Goal: Task Accomplishment & Management: Manage account settings

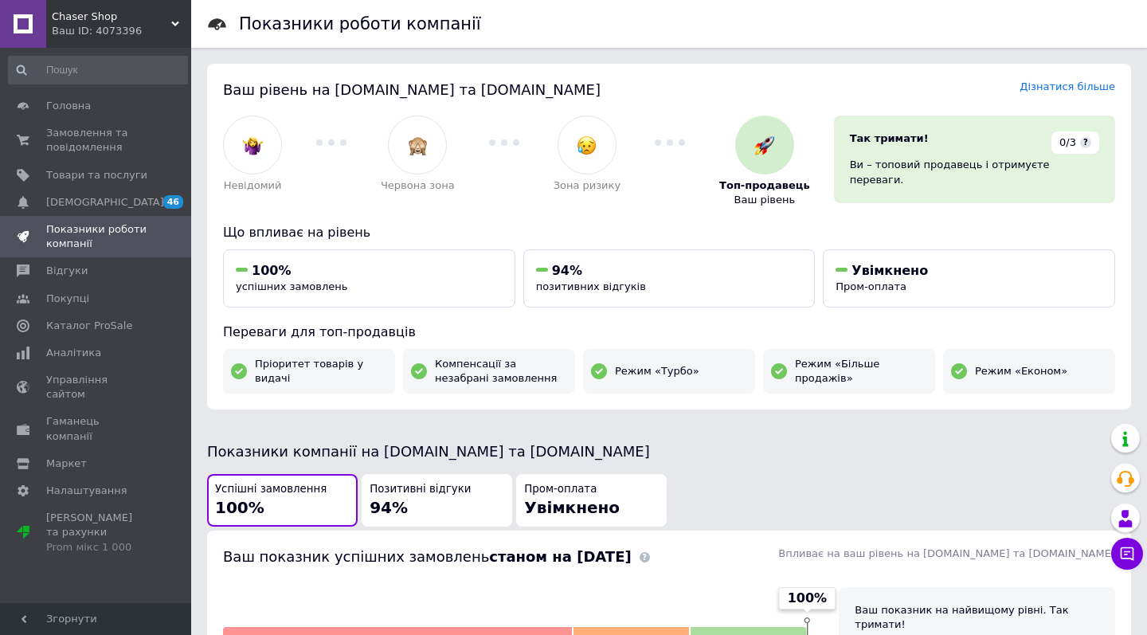
click at [116, 33] on div "Ваш ID: 4073396" at bounding box center [121, 31] width 139 height 14
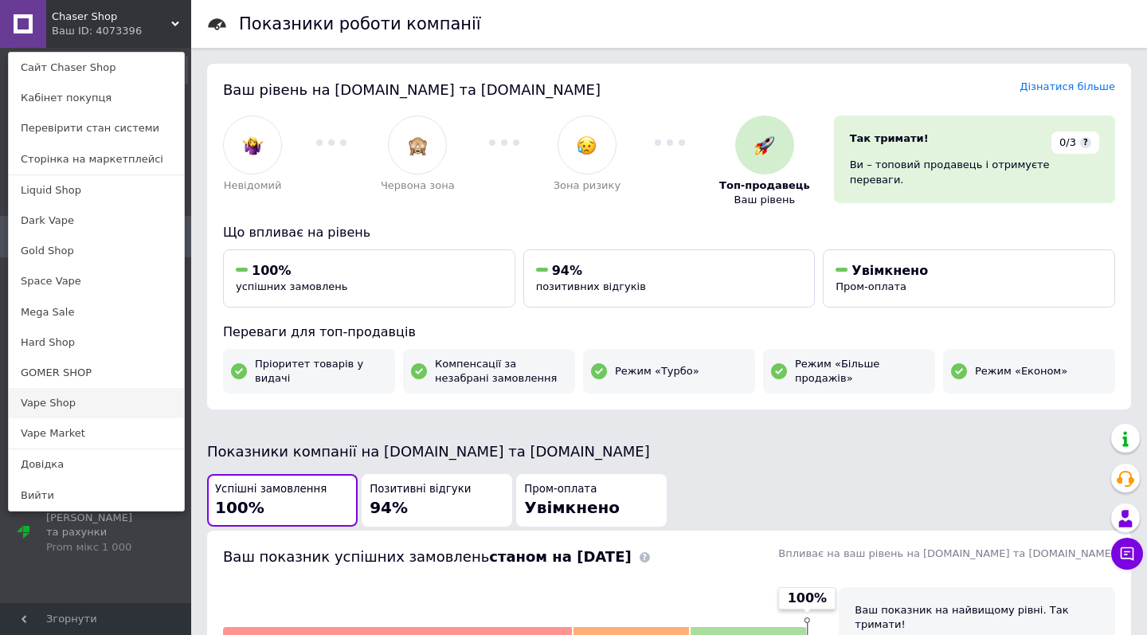
click at [83, 396] on link "Vape Shop" at bounding box center [96, 403] width 175 height 30
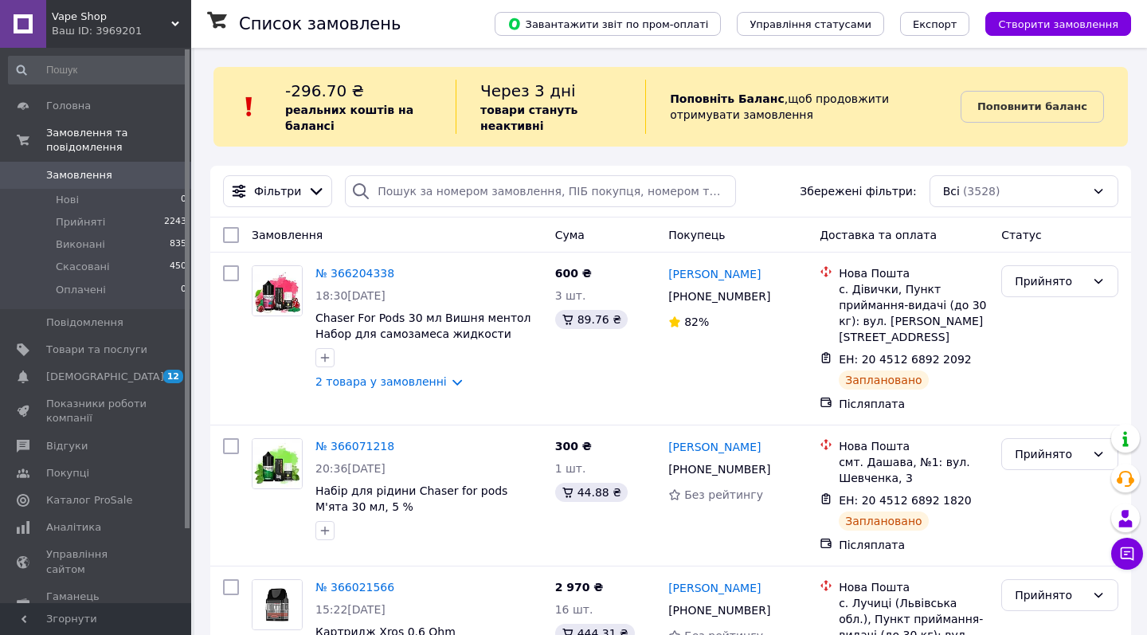
click at [123, 33] on div "Ваш ID: 3969201" at bounding box center [121, 31] width 139 height 14
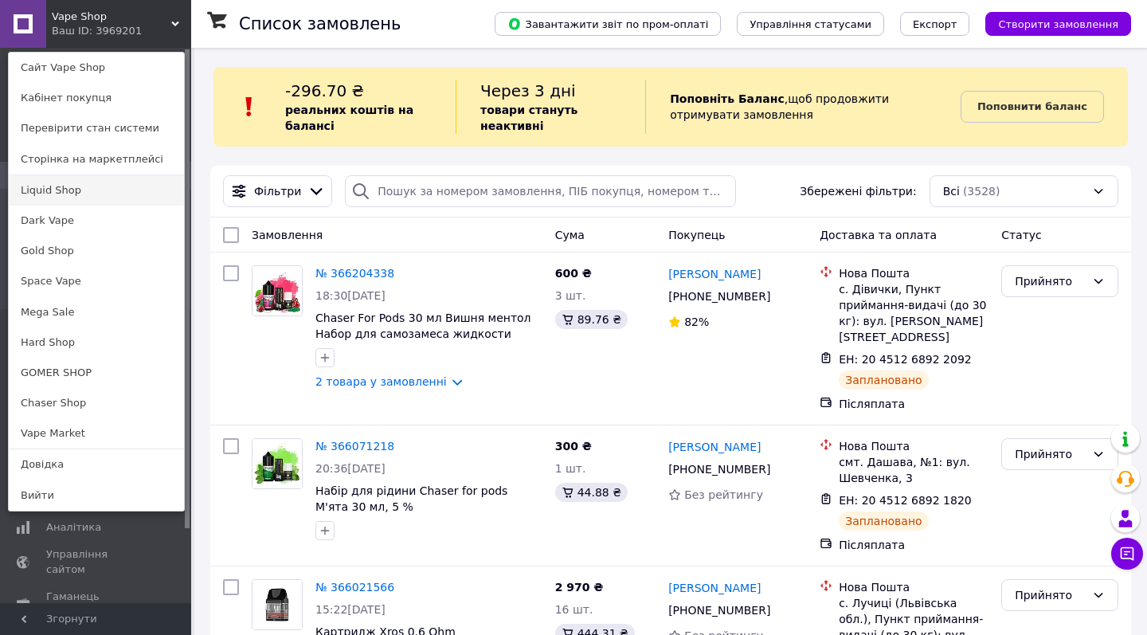
click at [94, 187] on link "Liquid Shop" at bounding box center [96, 190] width 175 height 30
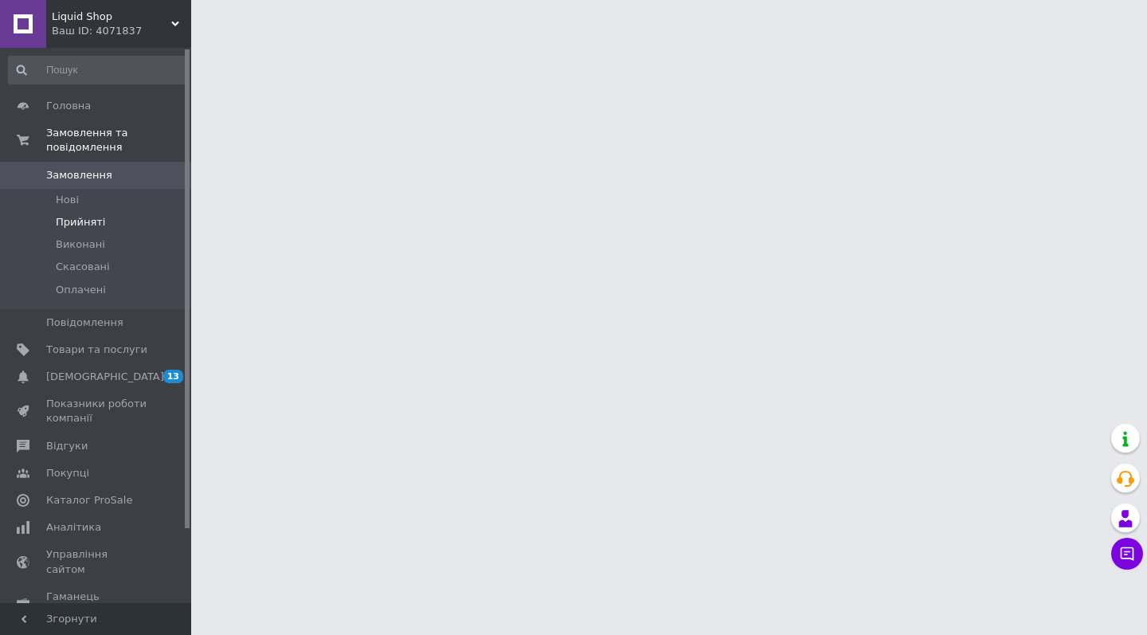
click at [135, 216] on li "Прийняті" at bounding box center [98, 222] width 196 height 22
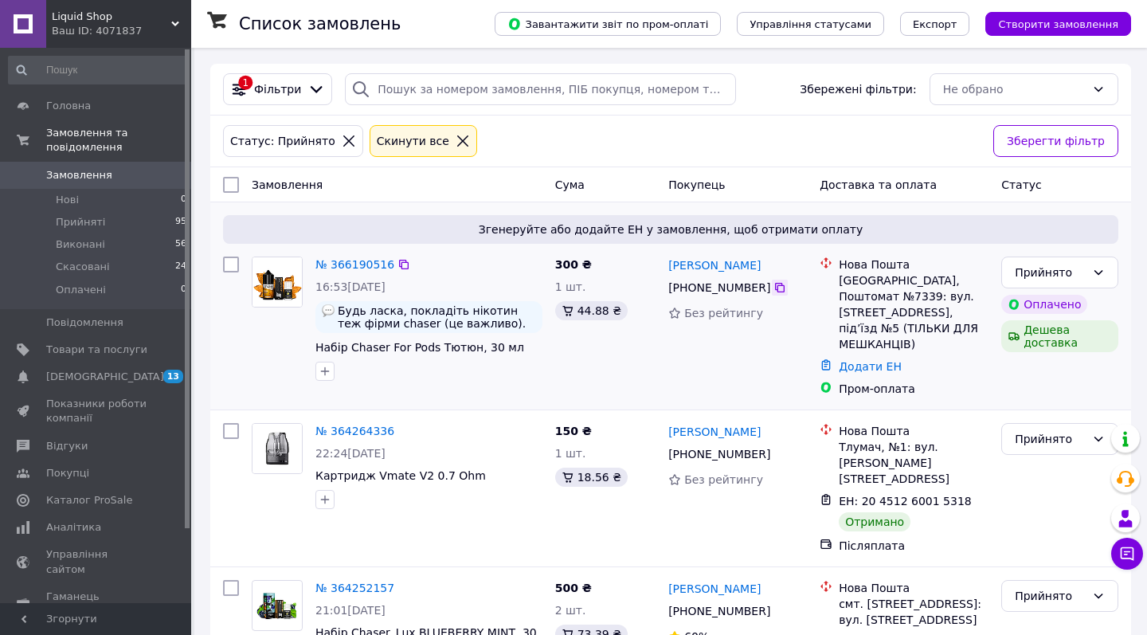
click at [774, 292] on icon at bounding box center [780, 287] width 13 height 13
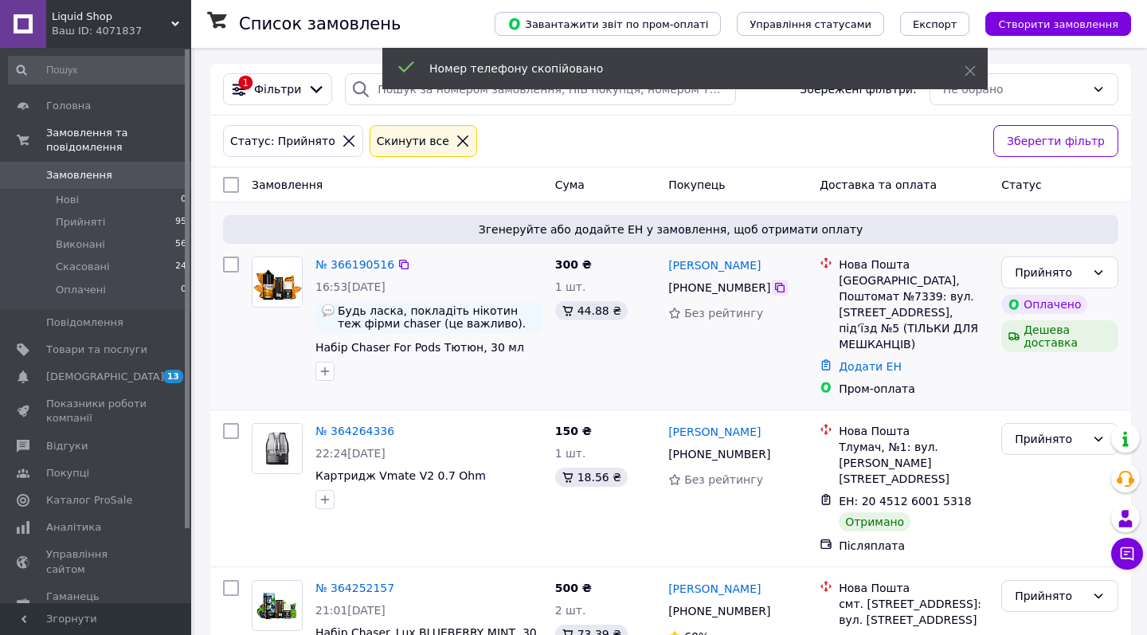
click at [779, 288] on icon at bounding box center [780, 287] width 13 height 13
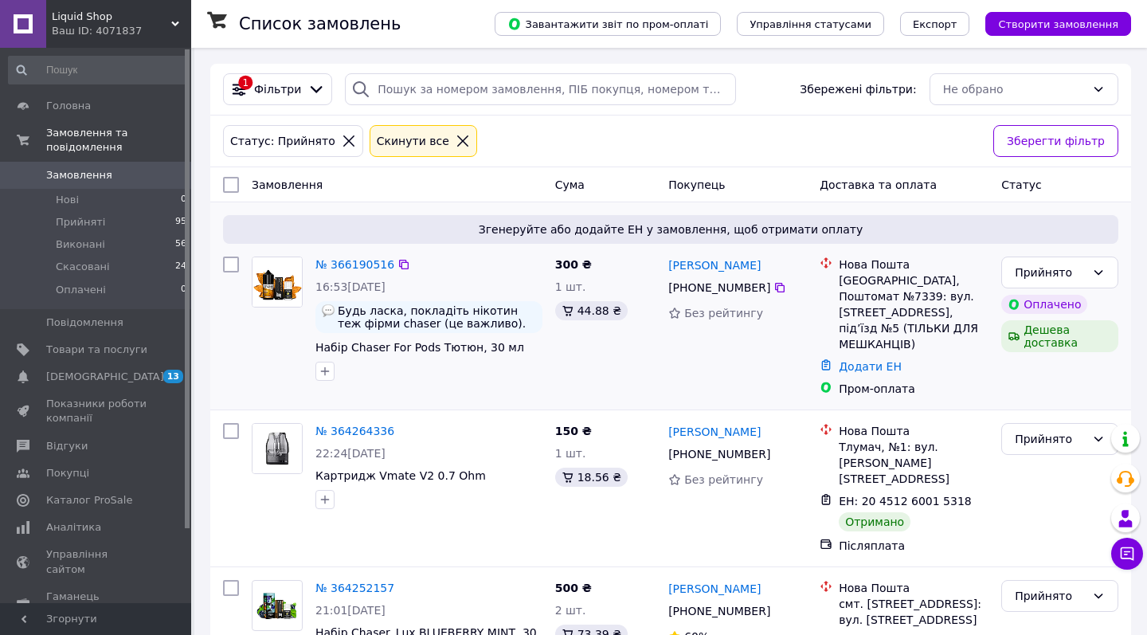
click at [943, 280] on div "Київ, Поштомат №7339: вул. Здолбунівська, 13, під’їзд №5 (ТІЛЬКИ ДЛЯ МЕШКАНЦІВ)" at bounding box center [914, 313] width 150 height 80
copy div "7339"
click at [875, 361] on div "Додати ЕН" at bounding box center [914, 366] width 156 height 22
click at [877, 360] on link "Додати ЕН" at bounding box center [870, 366] width 63 height 13
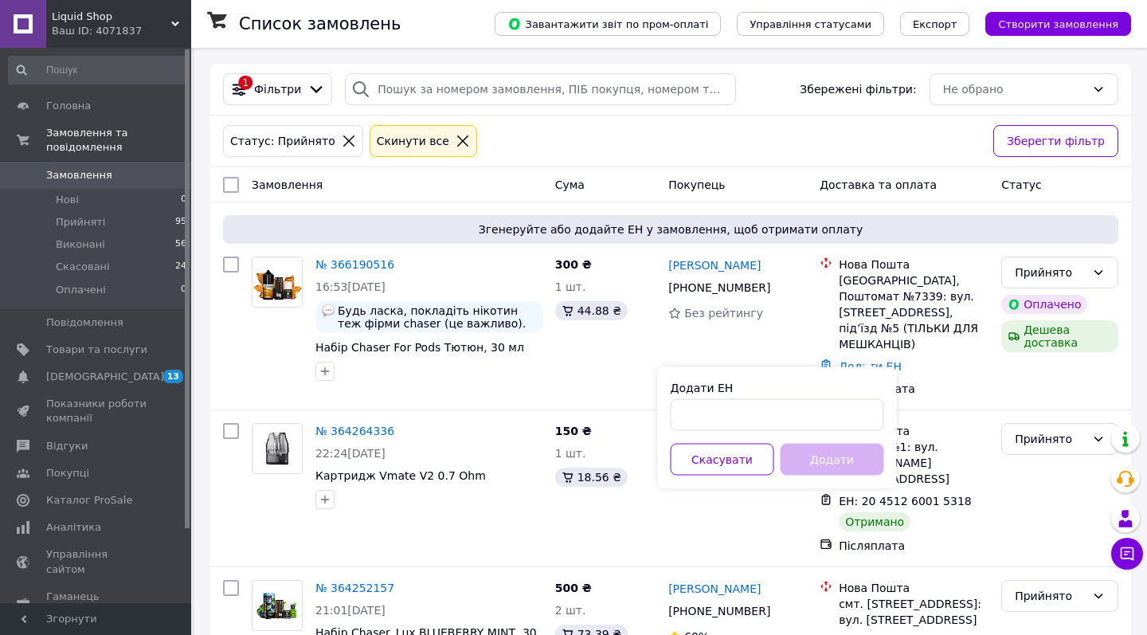
click at [839, 382] on div "Додати ЕН" at bounding box center [778, 388] width 214 height 16
click at [833, 411] on input "Додати ЕН" at bounding box center [778, 415] width 214 height 32
paste input "20451269161144"
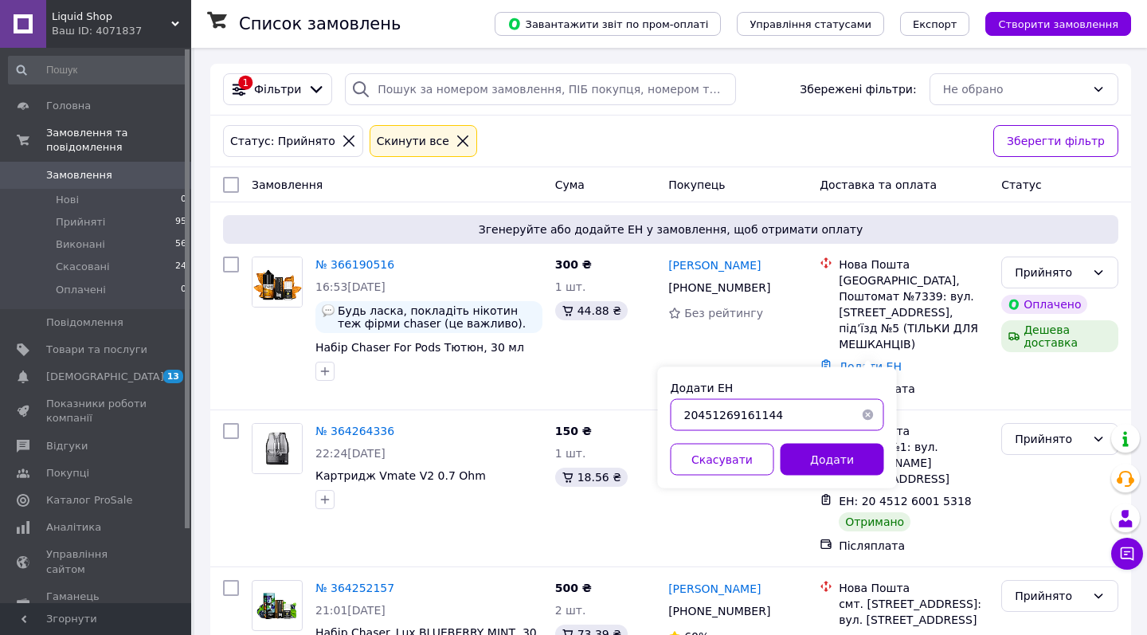
drag, startPoint x: 741, startPoint y: 414, endPoint x: 861, endPoint y: 426, distance: 120.9
click at [857, 424] on div "20451269161144" at bounding box center [778, 415] width 214 height 32
type input "20451269161144"
click at [842, 449] on button "Додати" at bounding box center [833, 460] width 104 height 32
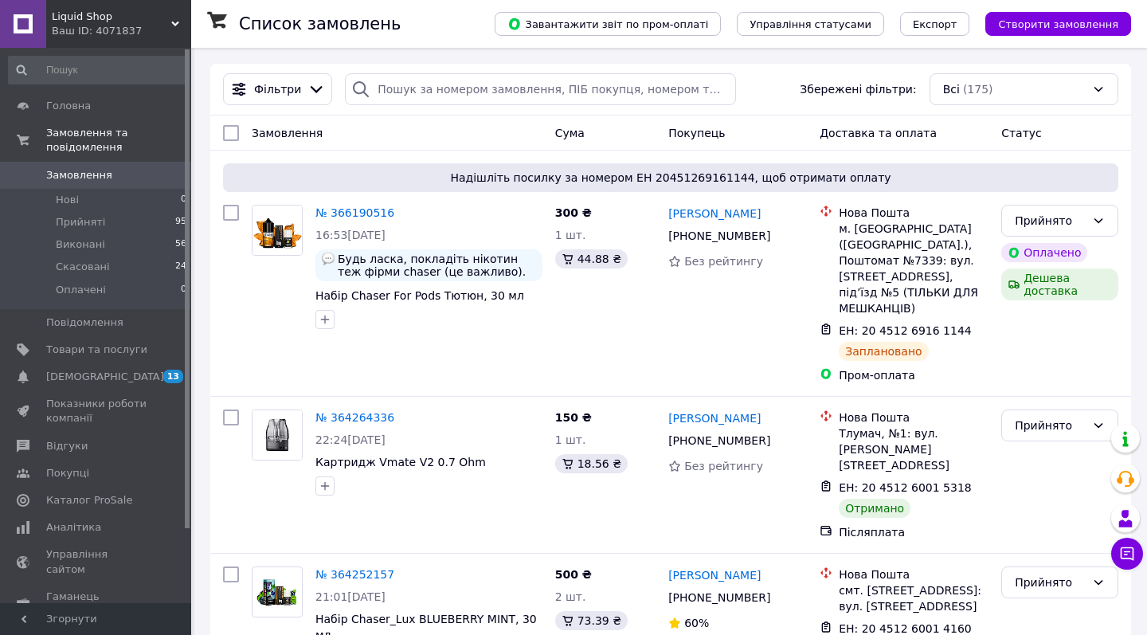
drag, startPoint x: 121, startPoint y: 10, endPoint x: 76, endPoint y: 379, distance: 371.6
click at [120, 10] on span "Liquid Shop" at bounding box center [112, 17] width 120 height 14
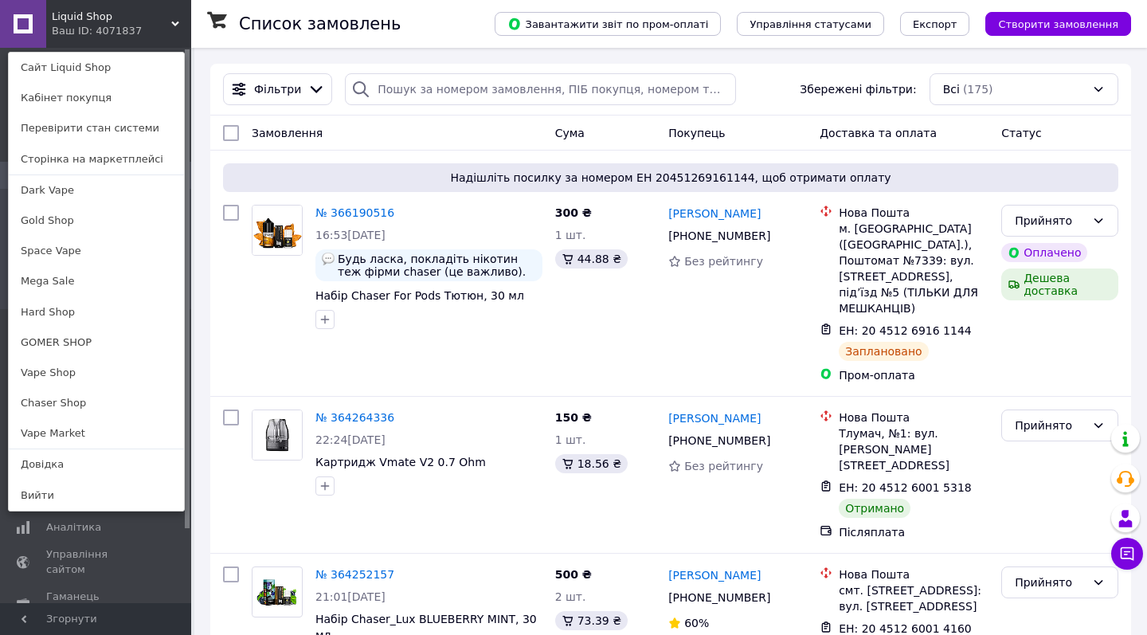
click at [69, 402] on link "Chaser Shop" at bounding box center [96, 403] width 175 height 30
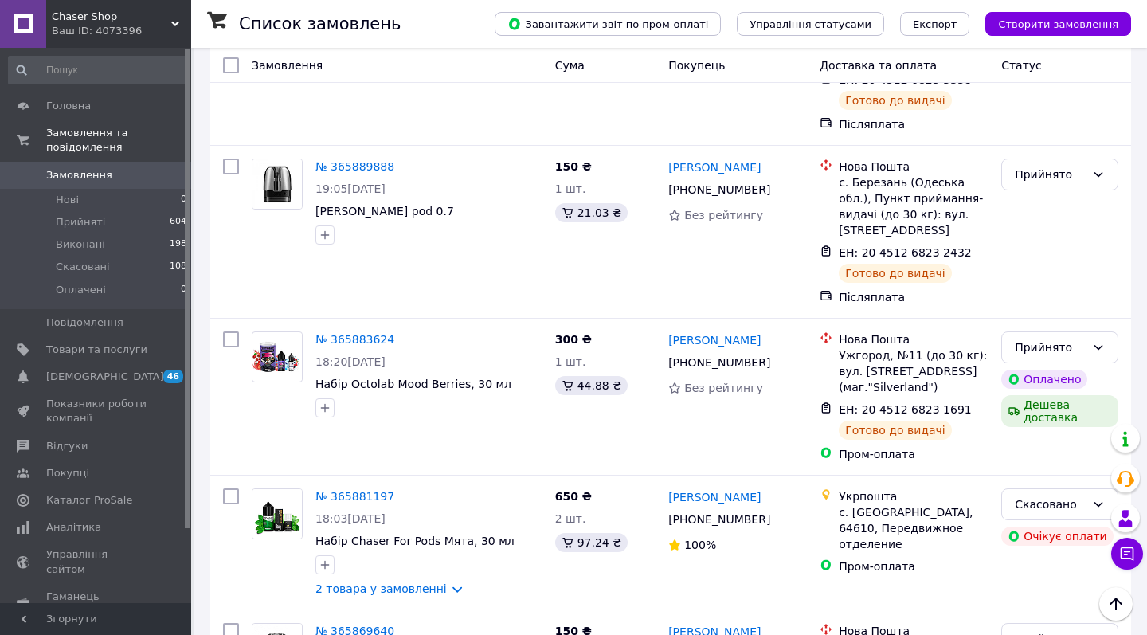
scroll to position [1445, 0]
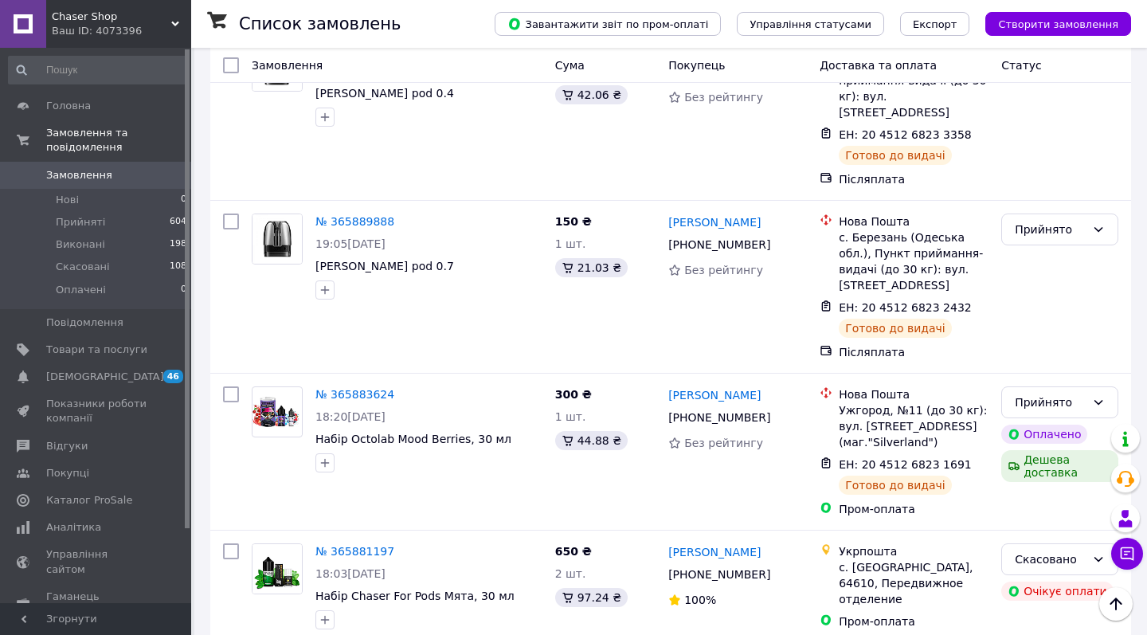
click at [157, 41] on div "Chaser Shop Ваш ID: 4073396" at bounding box center [118, 24] width 145 height 48
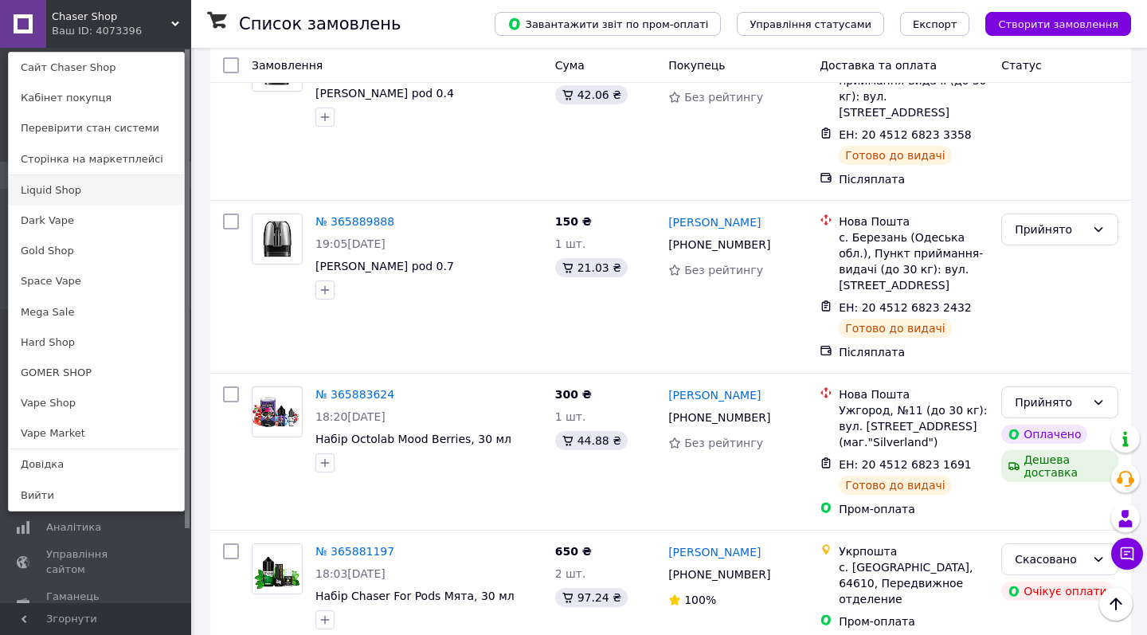
click at [75, 197] on link "Liquid Shop" at bounding box center [96, 190] width 175 height 30
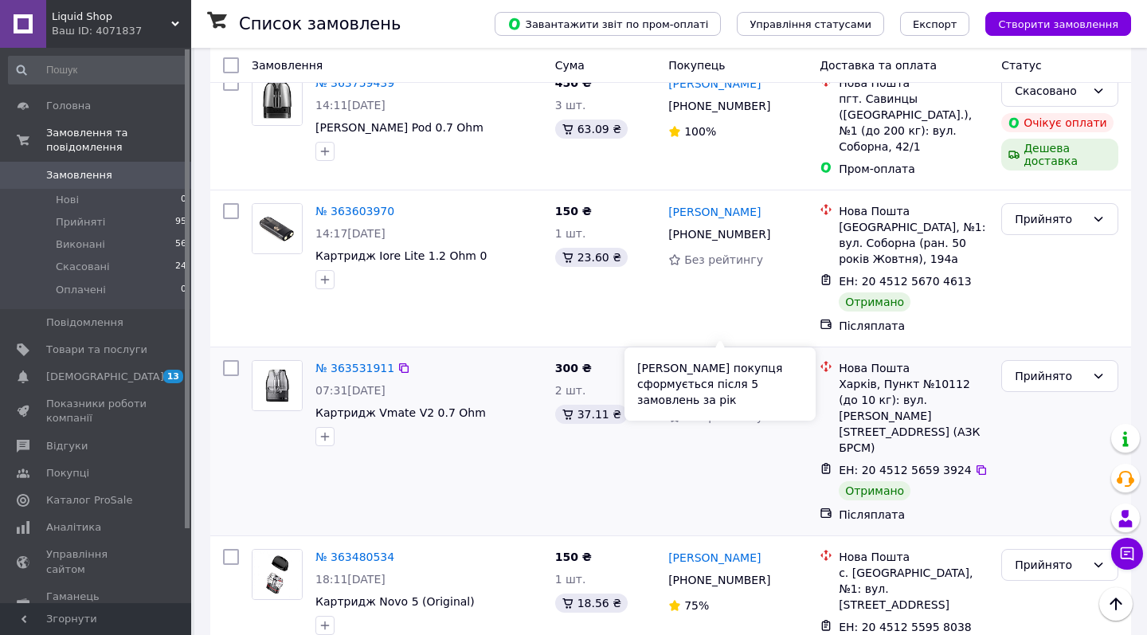
scroll to position [1223, 0]
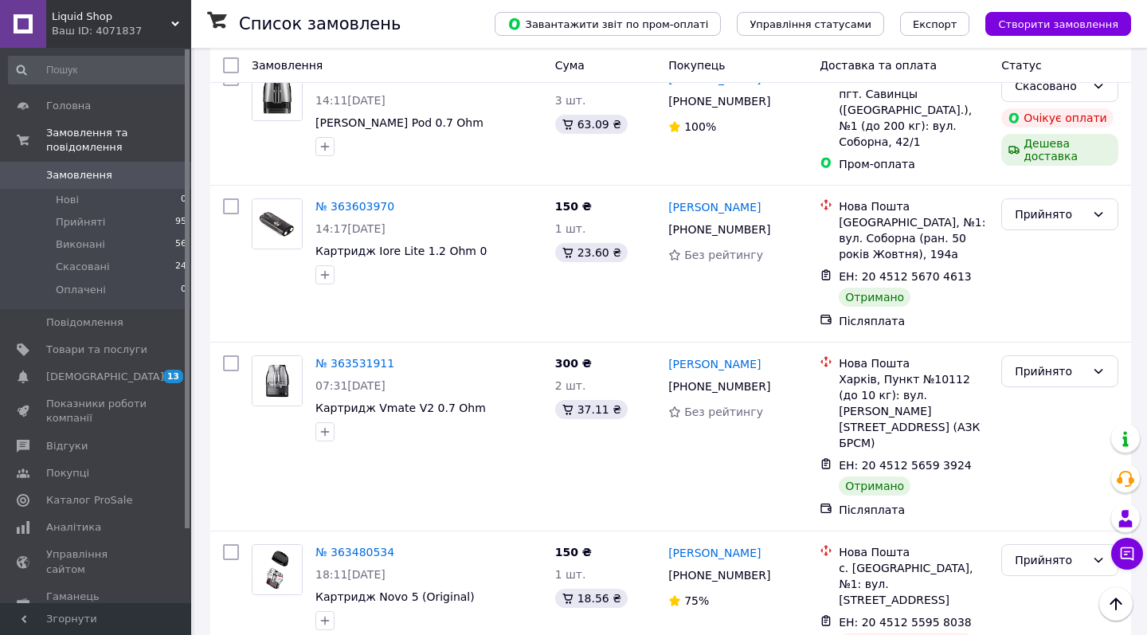
click at [112, 14] on span "Liquid Shop" at bounding box center [112, 17] width 120 height 14
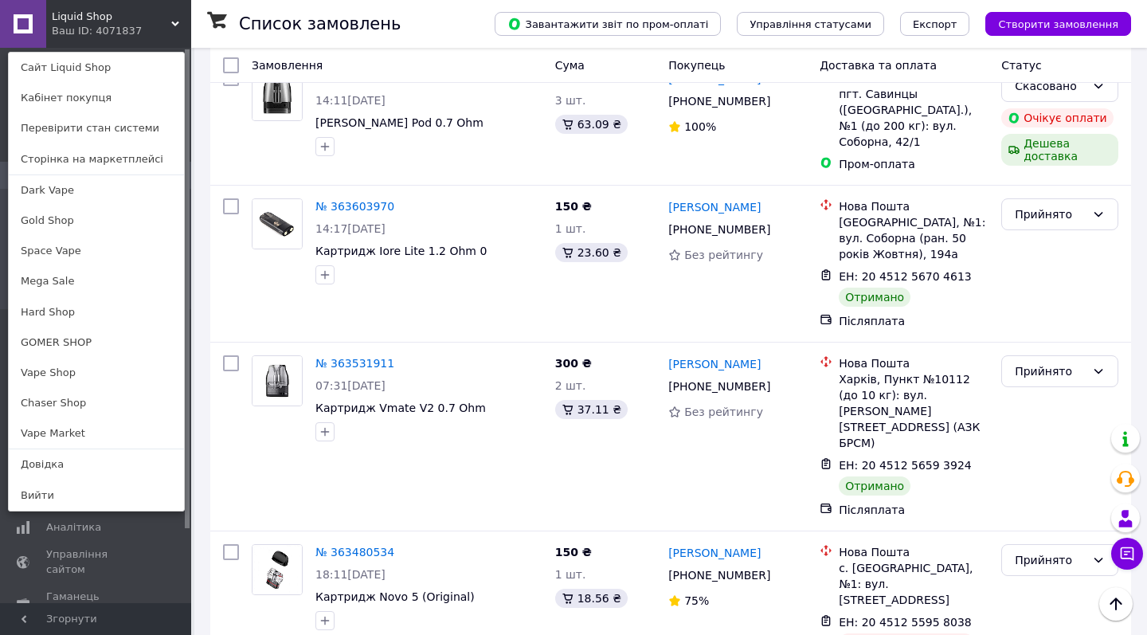
click at [127, 241] on link "Space Vape" at bounding box center [96, 251] width 175 height 30
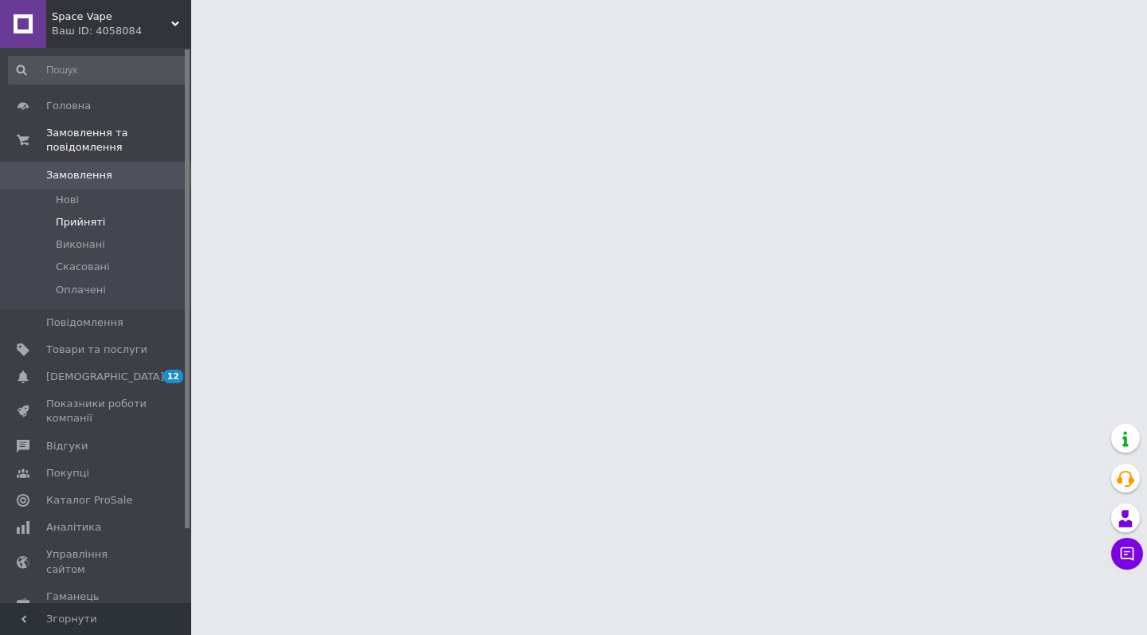
click at [126, 220] on li "Прийняті" at bounding box center [98, 222] width 196 height 22
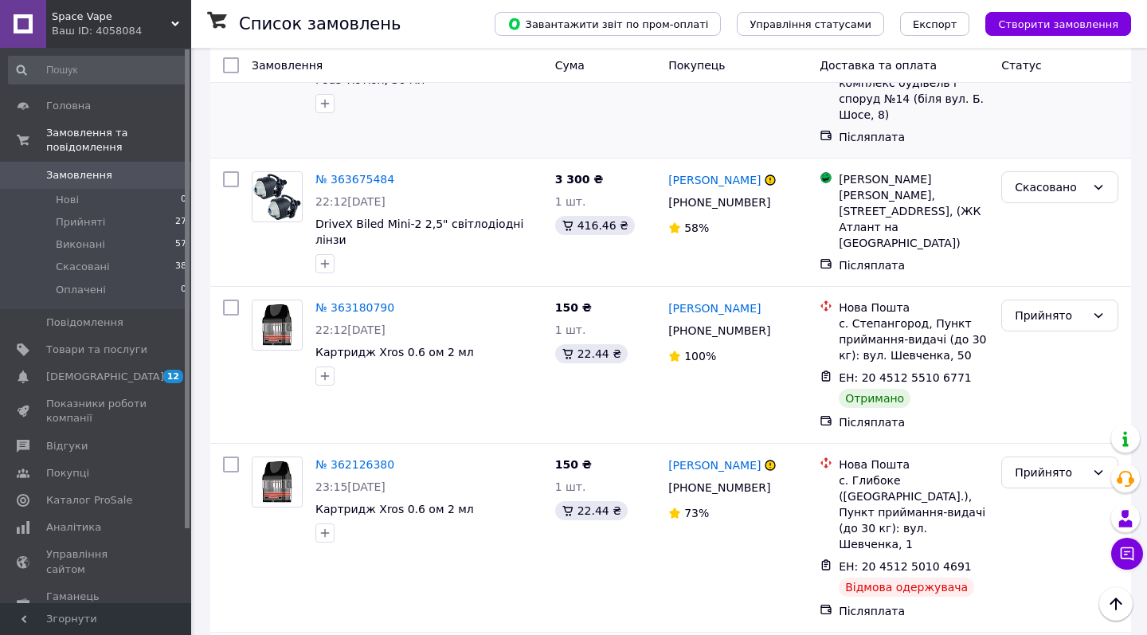
scroll to position [358, 0]
click at [153, 44] on div "Space Vape Ваш ID: 4058084" at bounding box center [118, 24] width 145 height 48
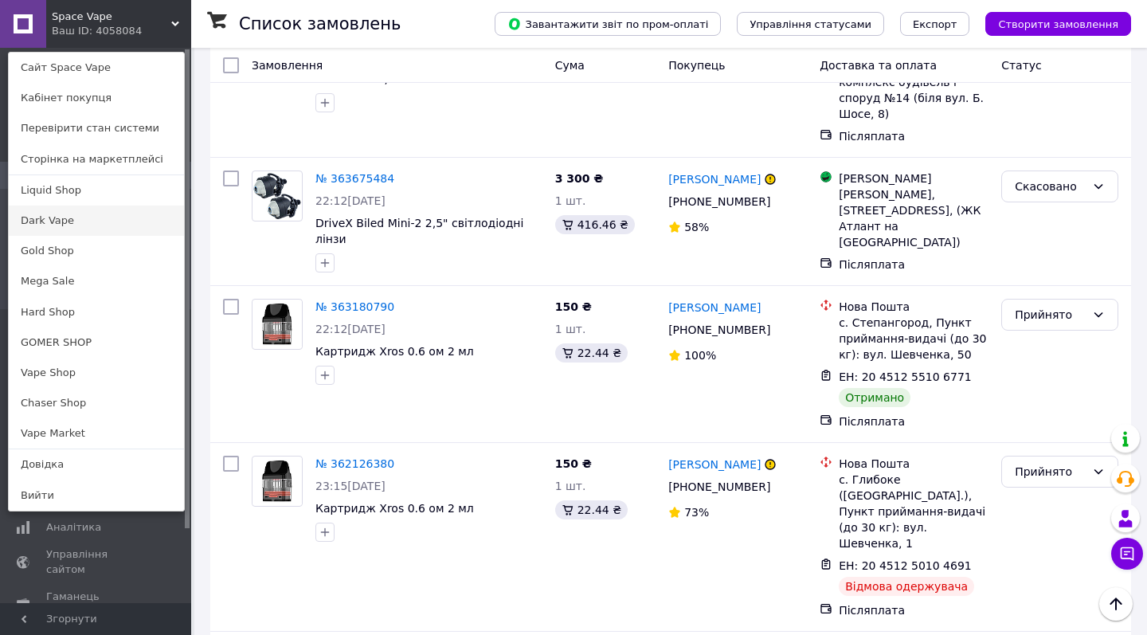
click at [147, 233] on link "Dark Vape" at bounding box center [96, 221] width 175 height 30
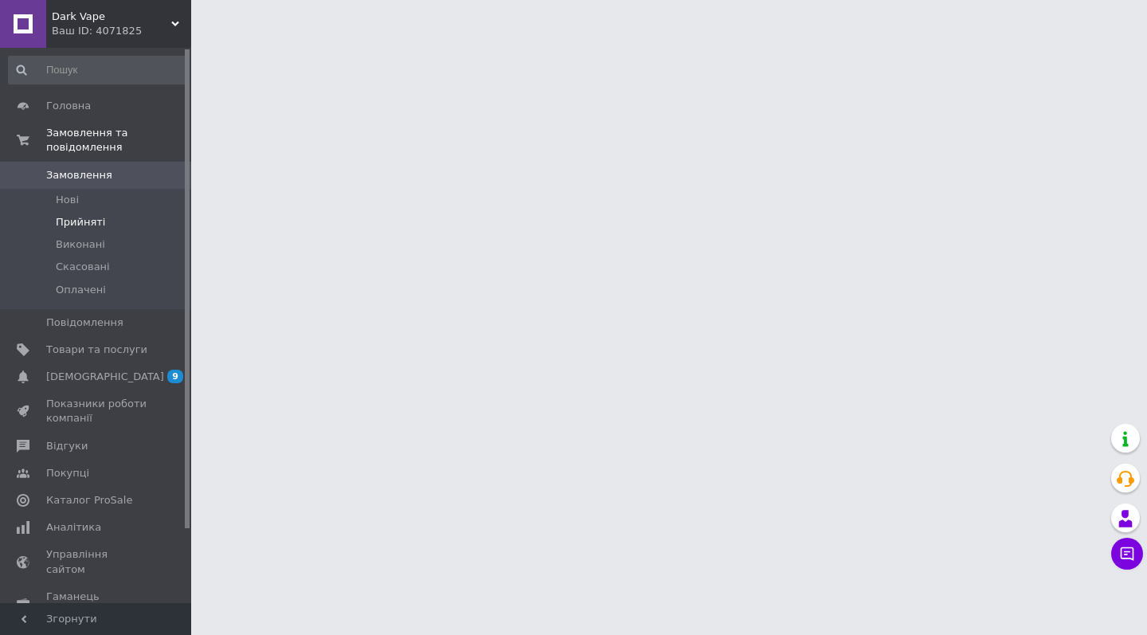
click at [147, 230] on li "Прийняті" at bounding box center [98, 222] width 196 height 22
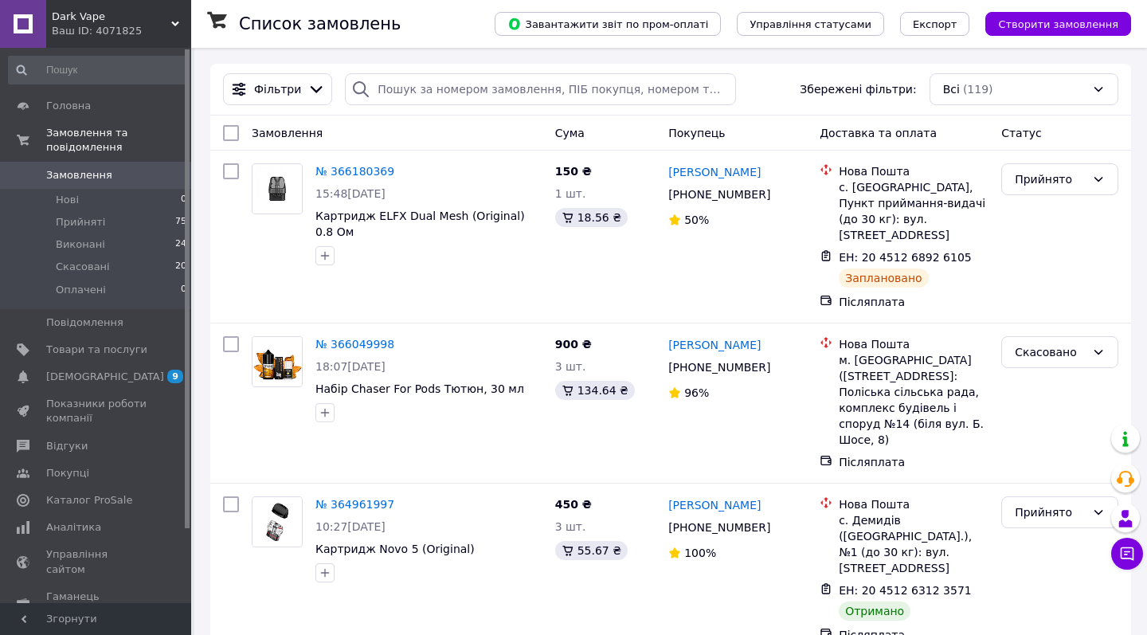
drag, startPoint x: 135, startPoint y: 19, endPoint x: 143, endPoint y: 227, distance: 208.1
click at [135, 20] on span "Dark Vape" at bounding box center [112, 17] width 120 height 14
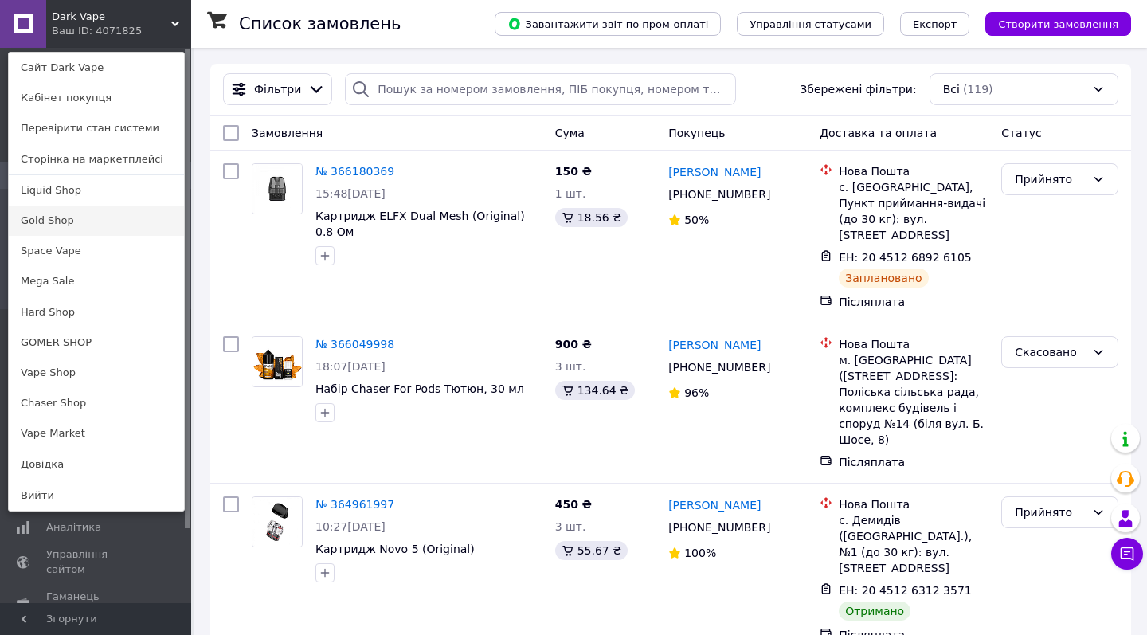
click at [69, 228] on link "Gold Shop" at bounding box center [96, 221] width 175 height 30
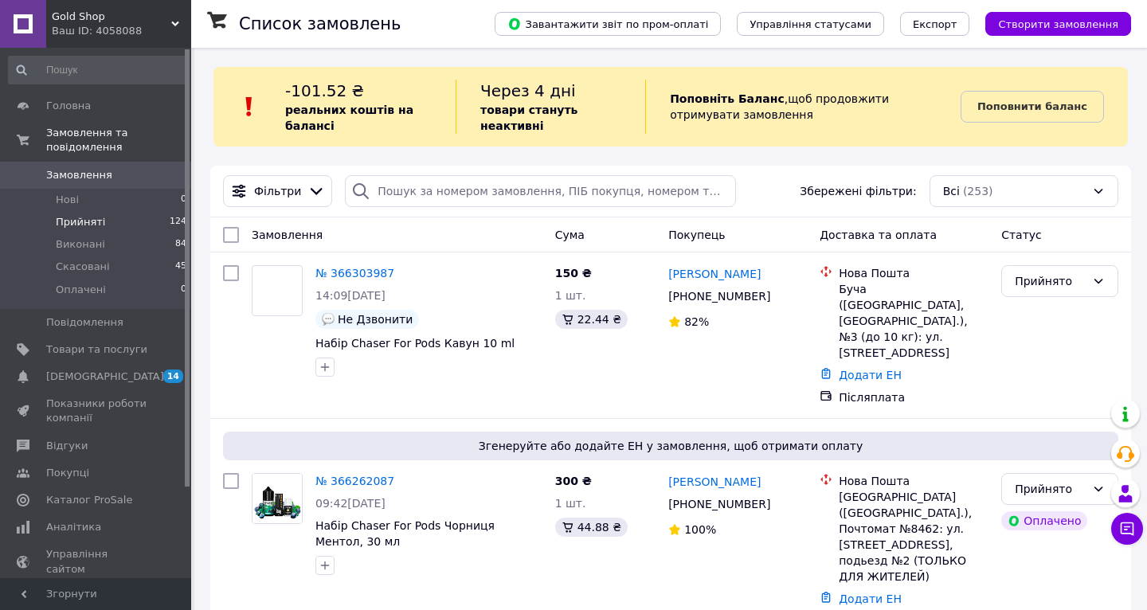
scroll to position [551, 0]
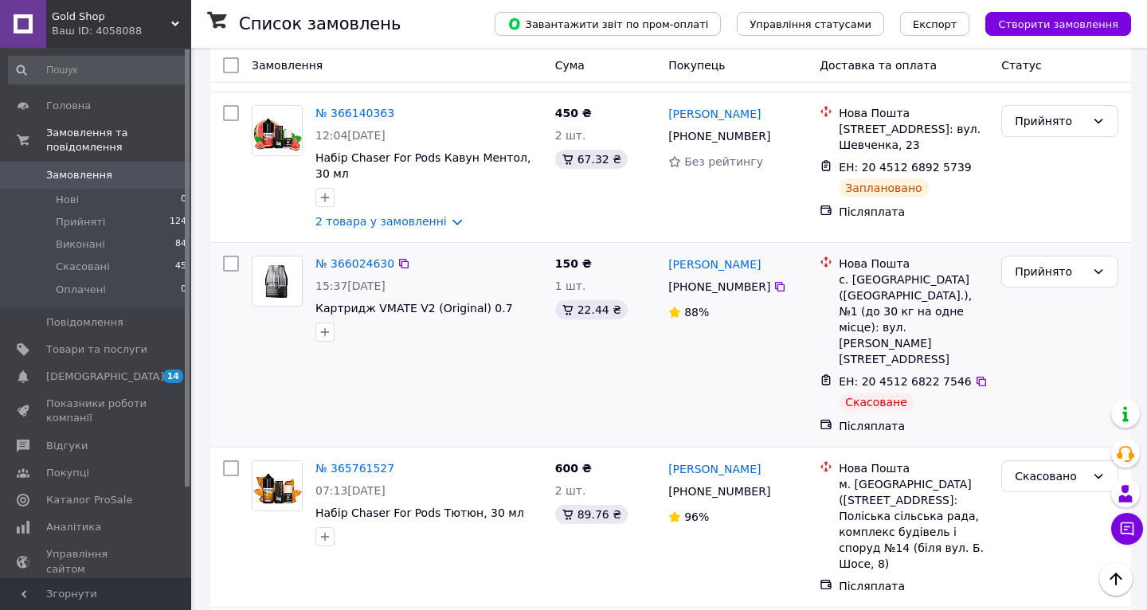
click at [672, 308] on div "Максім Лук'янчук +380 63 503 66 25 88%" at bounding box center [737, 344] width 151 height 191
click at [363, 257] on link "№ 366024630" at bounding box center [355, 263] width 79 height 13
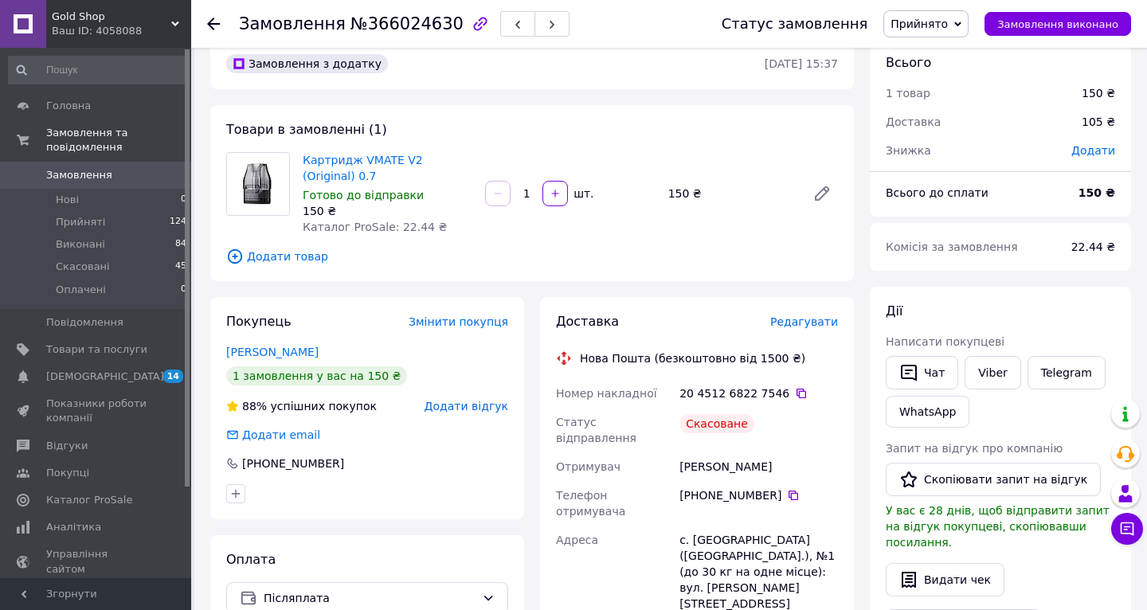
scroll to position [26, 0]
click at [805, 312] on div "Доставка Редагувати" at bounding box center [697, 321] width 282 height 18
click at [812, 313] on div "Доставка Редагувати Нова Пошта (безкоштовно від 1500 ₴) Номер накладної 20 4512…" at bounding box center [697, 499] width 314 height 407
click at [814, 320] on span "Редагувати" at bounding box center [805, 321] width 68 height 13
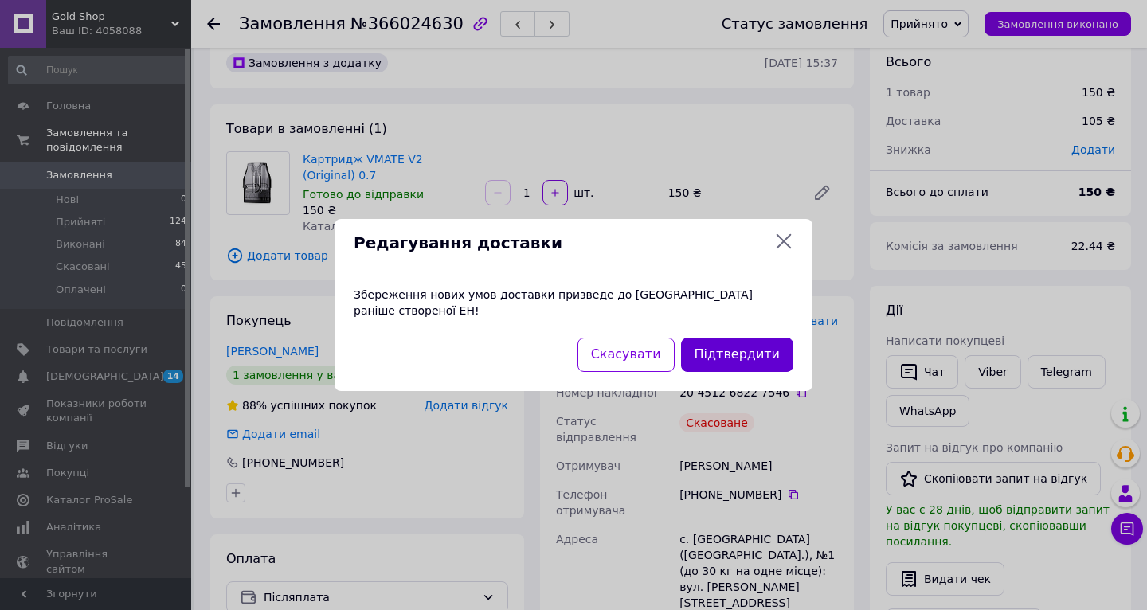
click at [720, 343] on button "Підтвердити" at bounding box center [737, 355] width 112 height 34
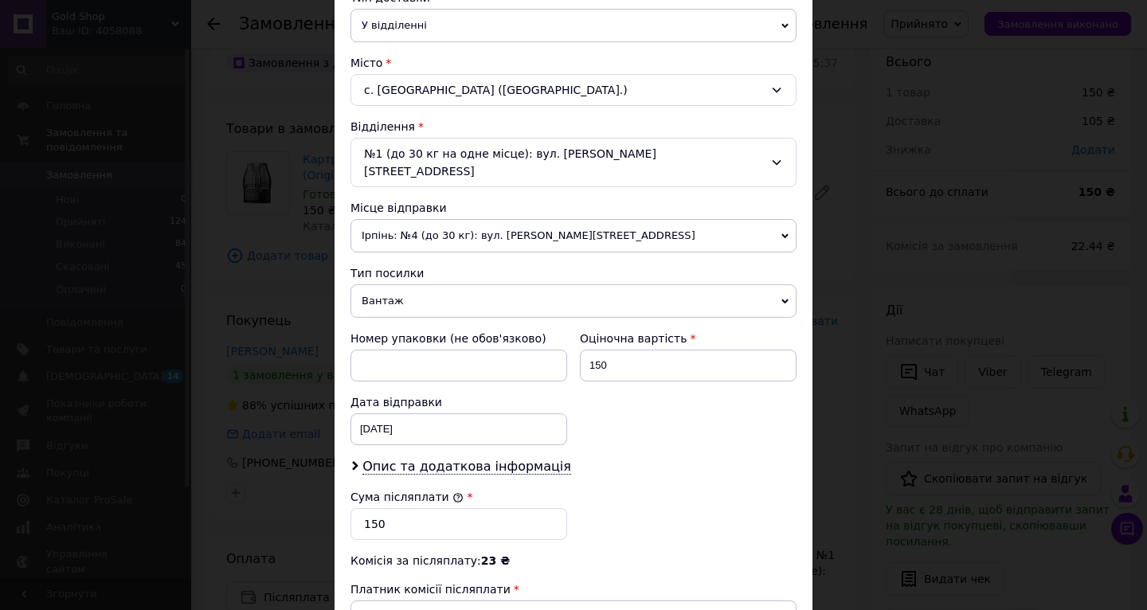
scroll to position [465, 0]
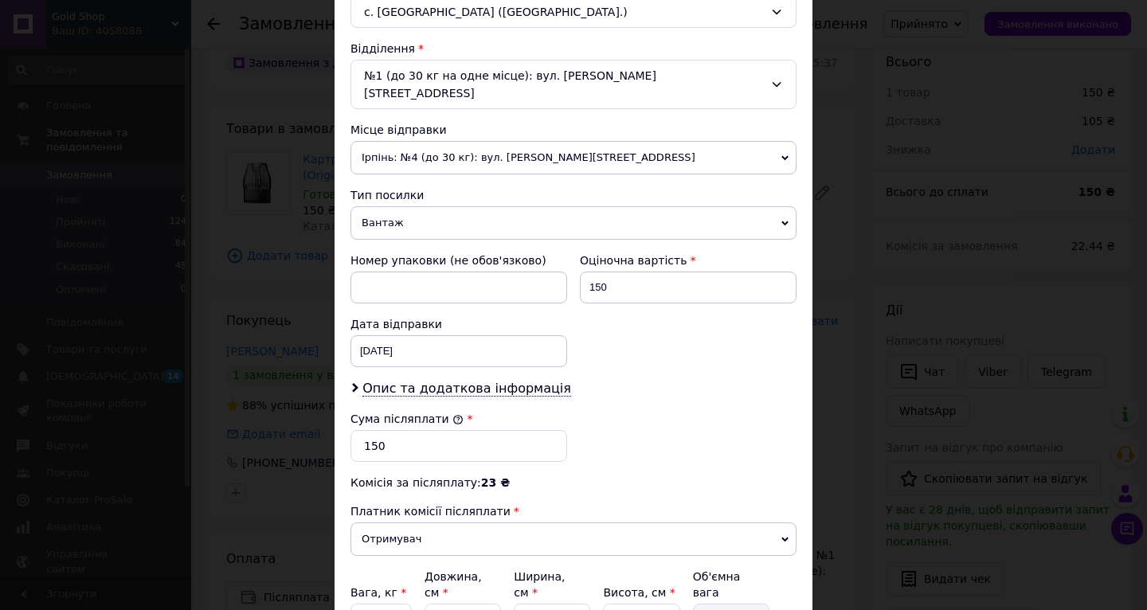
click at [511, 353] on div "Дата відправки 12.10.2025 < 2025 > < Октябрь > Пн Вт Ср Чт Пт Сб Вс 29 30 1 2 3…" at bounding box center [458, 342] width 229 height 64
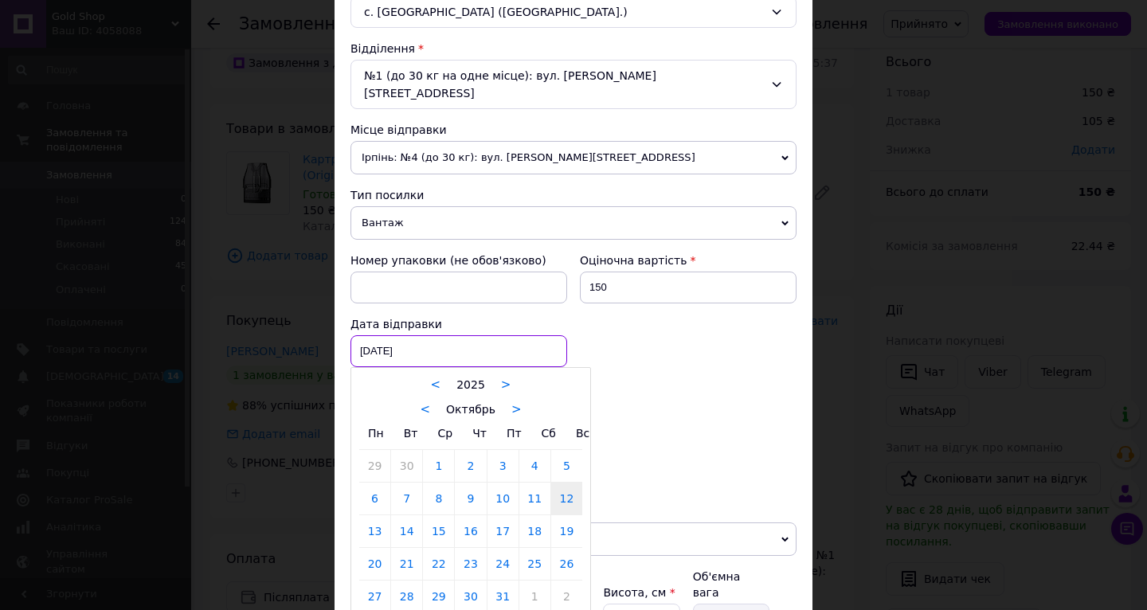
click at [513, 347] on div "12.10.2025 < 2025 > < Октябрь > Пн Вт Ср Чт Пт Сб Вс 29 30 1 2 3 4 5 6 7 8 9 10…" at bounding box center [459, 351] width 217 height 32
click at [384, 516] on link "13" at bounding box center [374, 532] width 31 height 32
type input "13.10.2025"
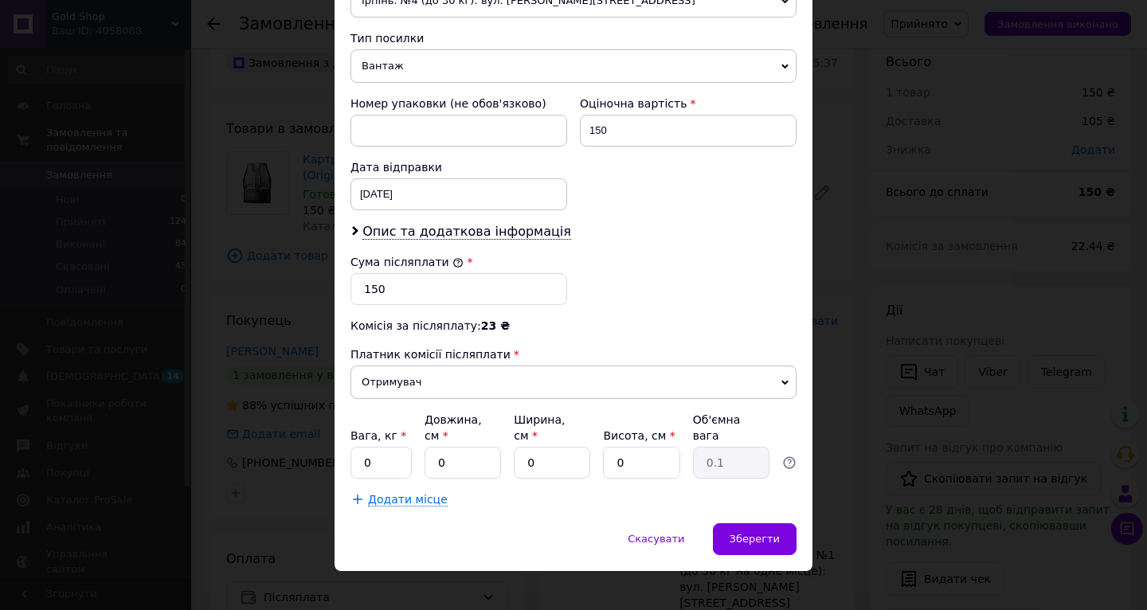
scroll to position [621, 0]
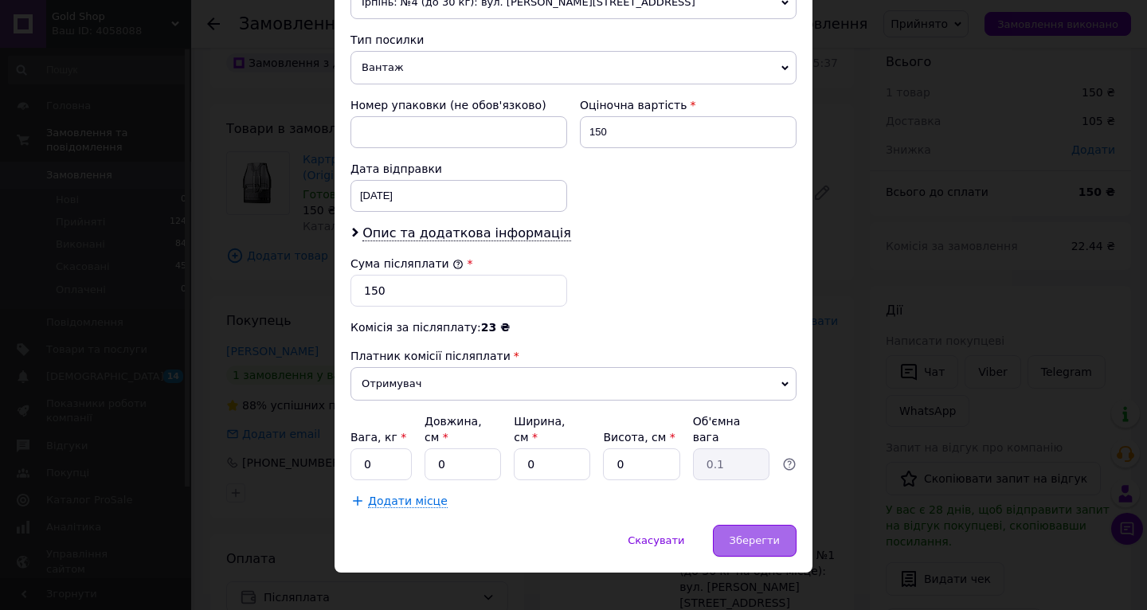
click at [747, 538] on div "Зберегти" at bounding box center [755, 541] width 84 height 32
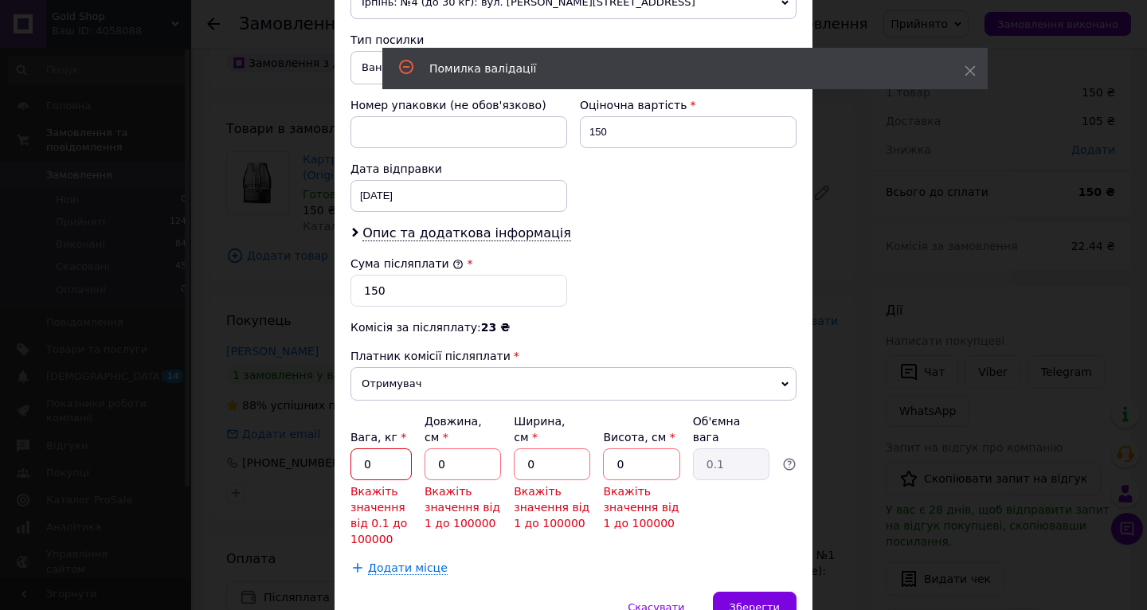
click at [370, 449] on input "0" at bounding box center [381, 465] width 61 height 32
click at [371, 449] on input "0" at bounding box center [381, 465] width 61 height 32
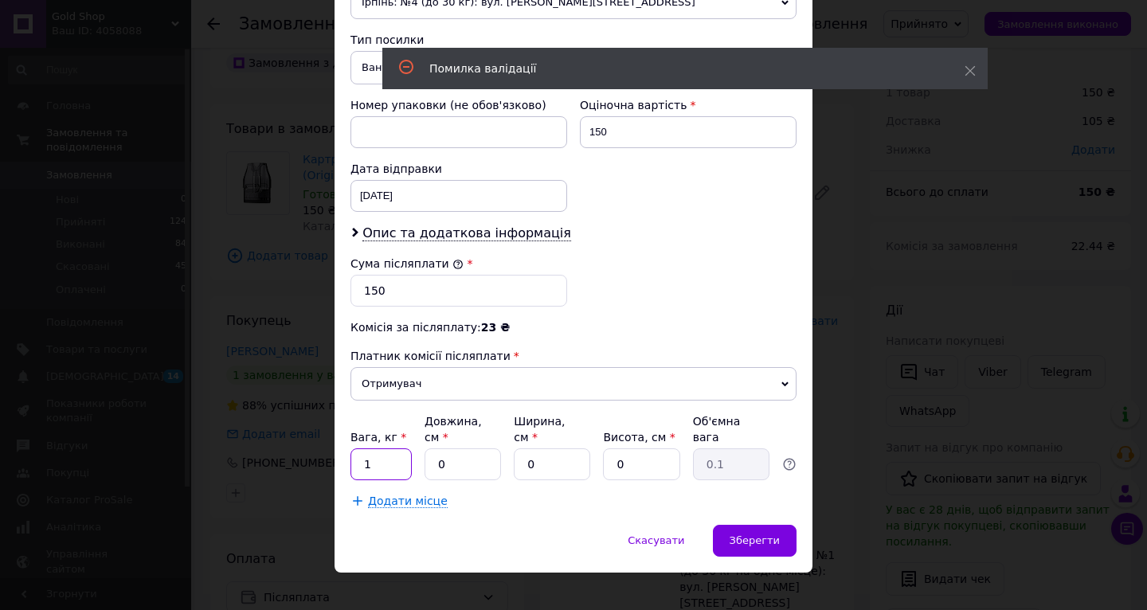
type input "1"
click at [464, 449] on input "0" at bounding box center [463, 465] width 76 height 32
drag, startPoint x: 464, startPoint y: 449, endPoint x: 520, endPoint y: 449, distance: 55.8
click at [465, 450] on input "0" at bounding box center [463, 465] width 76 height 32
type input "1"
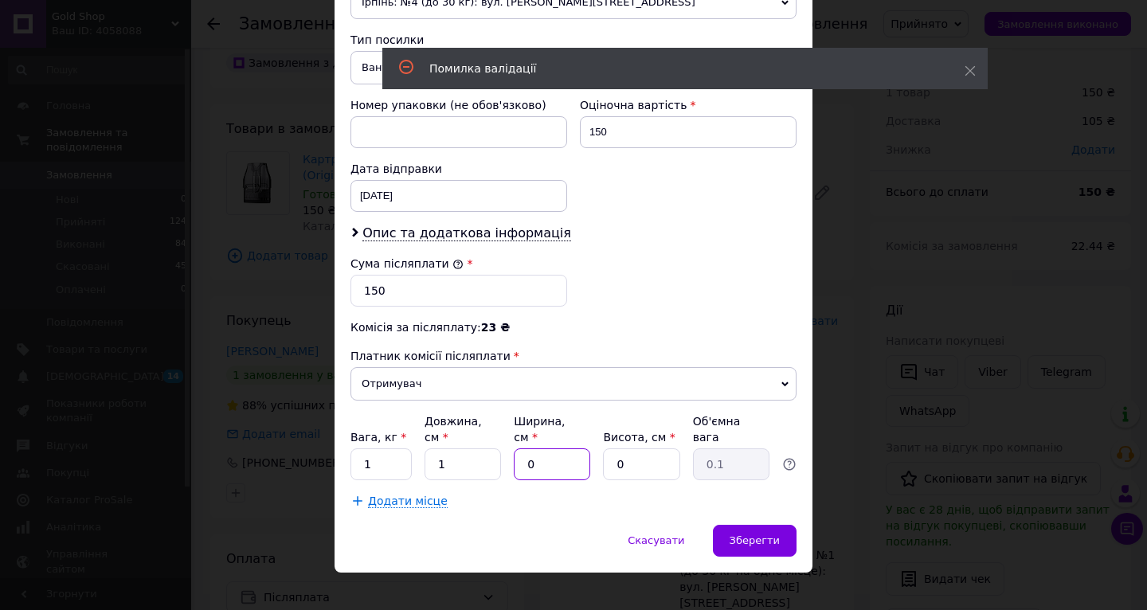
click at [535, 449] on input "0" at bounding box center [552, 465] width 76 height 32
drag, startPoint x: 535, startPoint y: 449, endPoint x: 548, endPoint y: 449, distance: 12.7
click at [542, 449] on input "0" at bounding box center [552, 465] width 76 height 32
type input "1"
click at [633, 449] on input "0" at bounding box center [641, 465] width 76 height 32
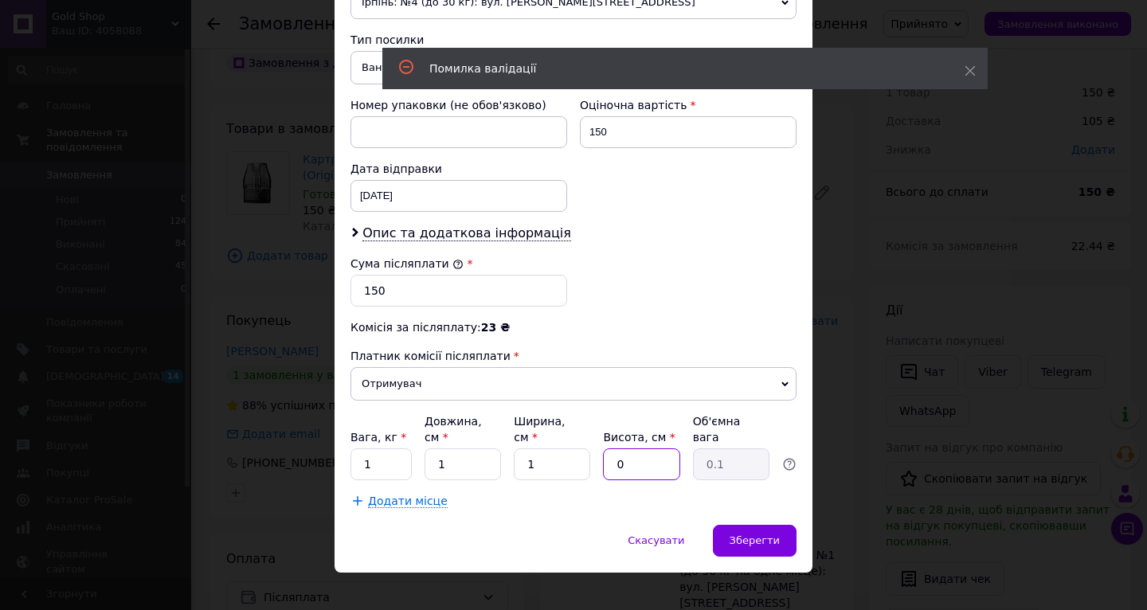
click at [634, 449] on input "0" at bounding box center [641, 465] width 76 height 32
type input "1"
click at [743, 525] on div "Зберегти" at bounding box center [755, 541] width 84 height 32
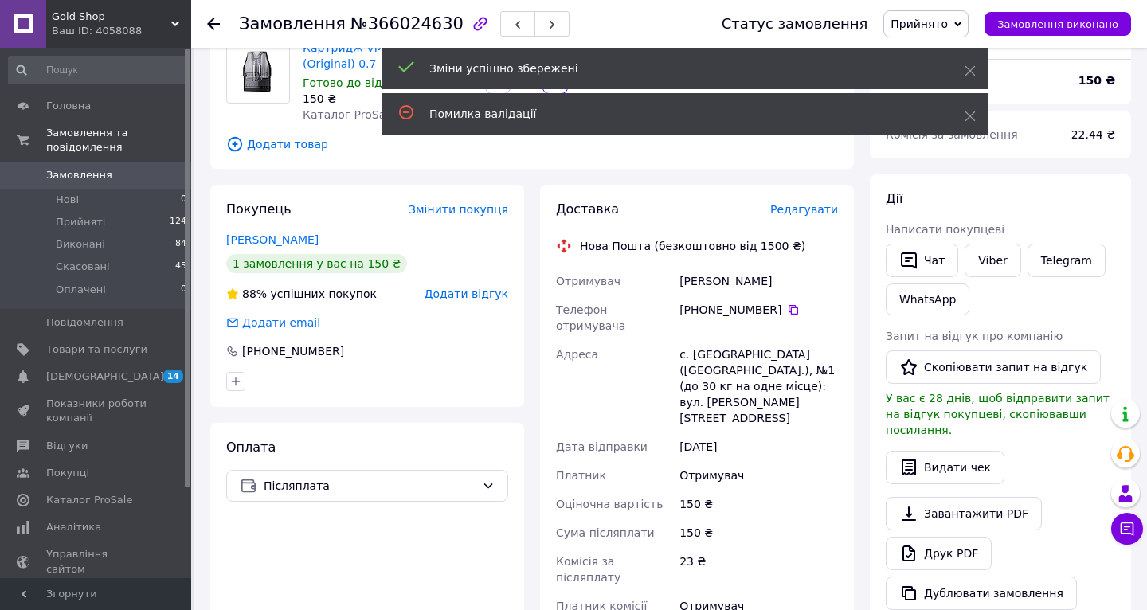
scroll to position [175, 0]
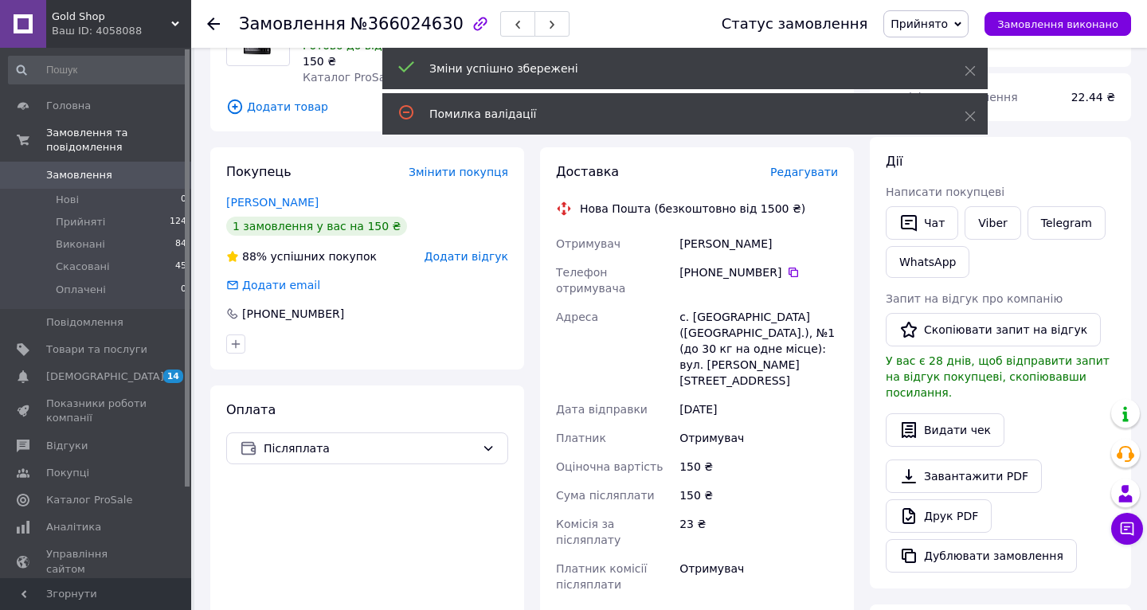
click at [833, 171] on span "Редагувати" at bounding box center [805, 172] width 68 height 13
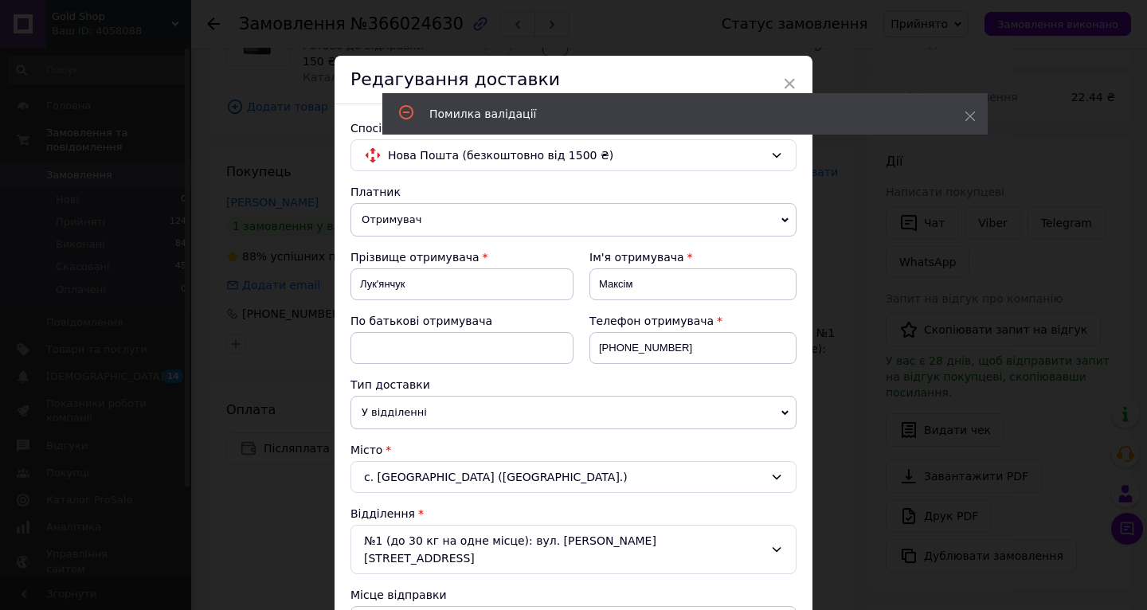
click at [832, 393] on div "× Редагування доставки Спосіб доставки Нова Пошта (безкоштовно від 1500 ₴) Плат…" at bounding box center [573, 305] width 1147 height 610
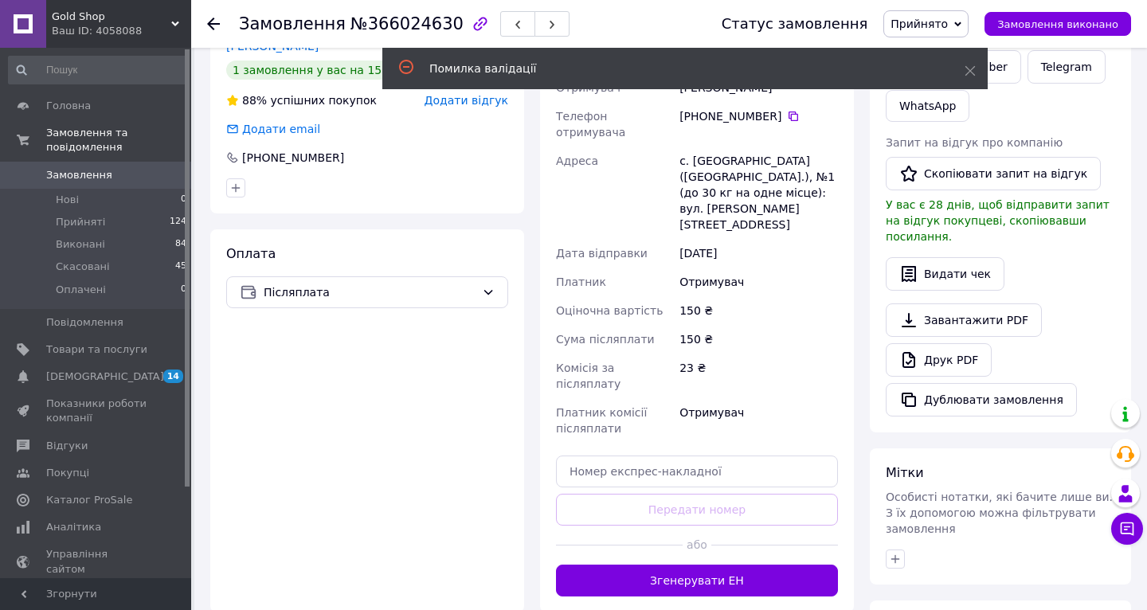
scroll to position [417, 0]
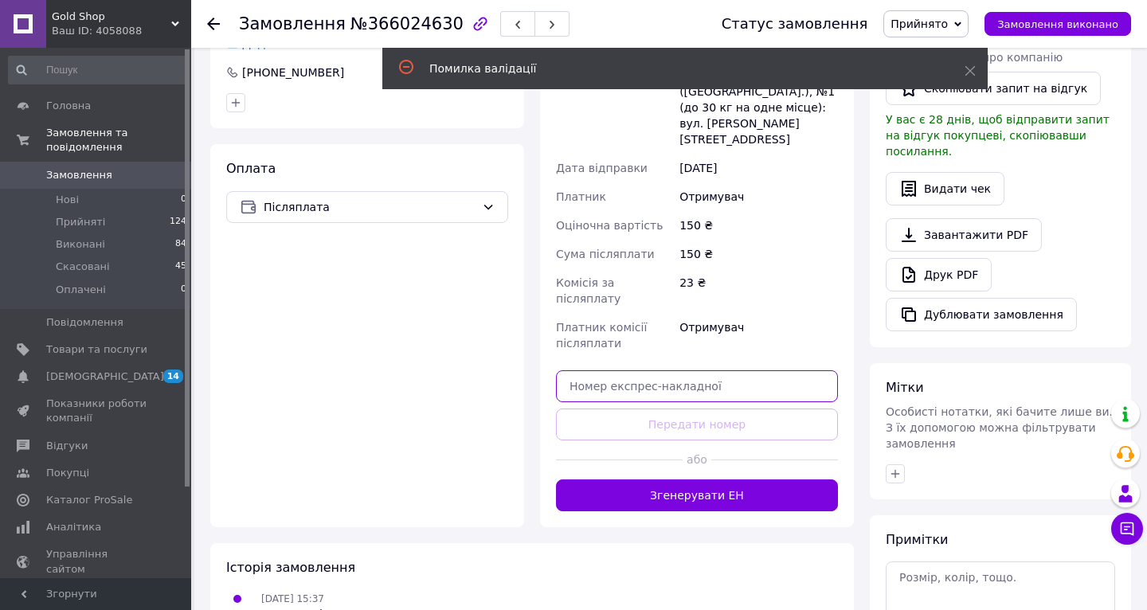
click at [742, 371] on input "text" at bounding box center [697, 387] width 282 height 32
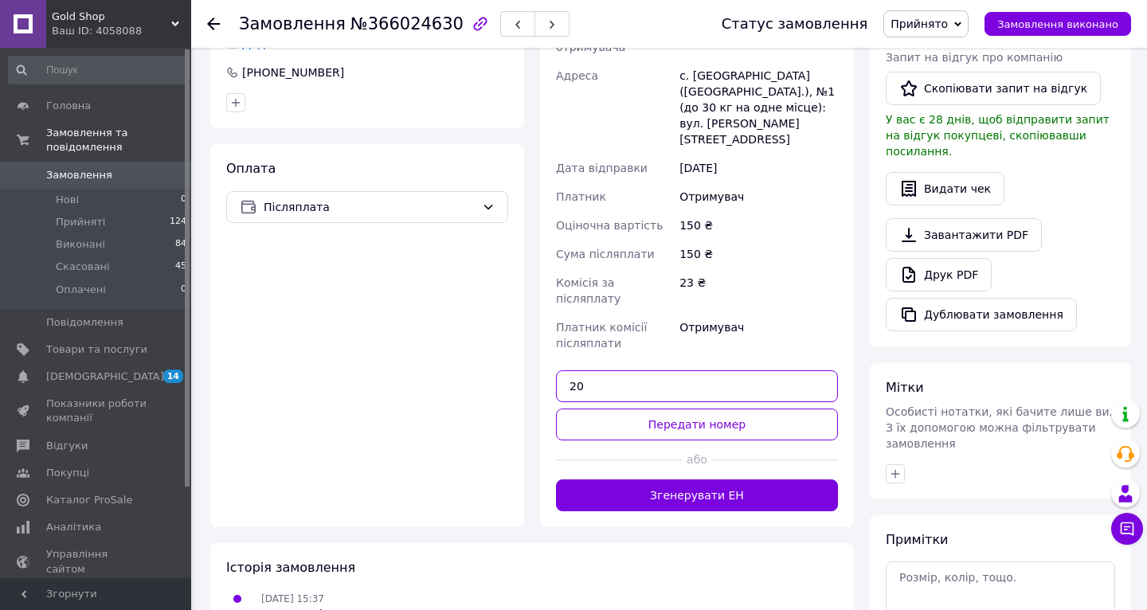
type input "2"
drag, startPoint x: 665, startPoint y: 343, endPoint x: 738, endPoint y: 351, distance: 73.7
click at [738, 371] on input "59001474756954" at bounding box center [697, 387] width 282 height 32
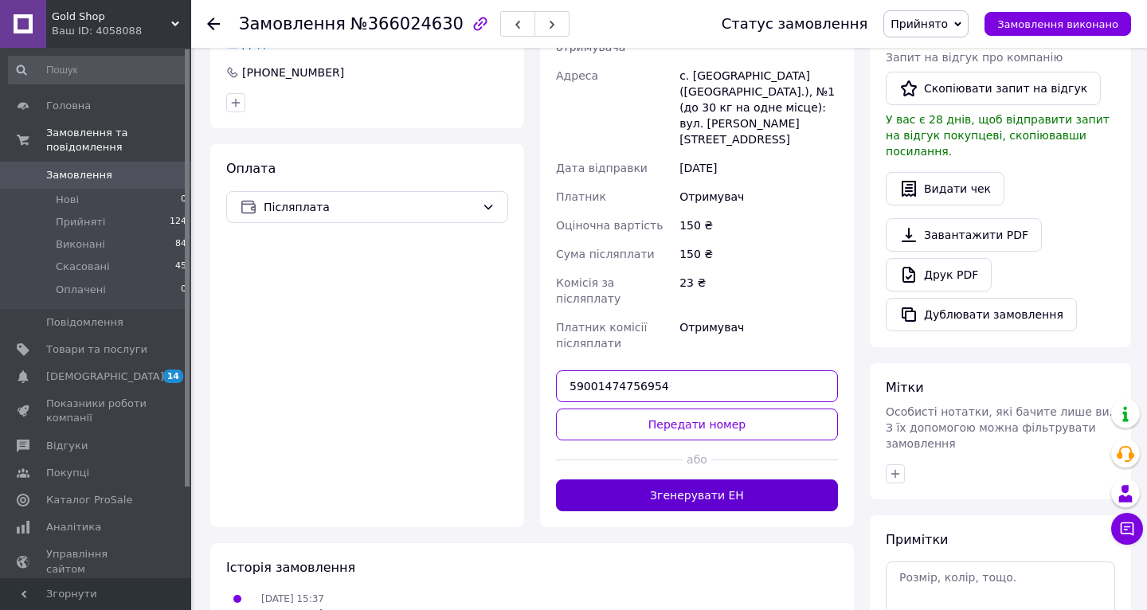
type input "59001474756954"
click at [698, 480] on button "Згенерувати ЕН" at bounding box center [697, 496] width 282 height 32
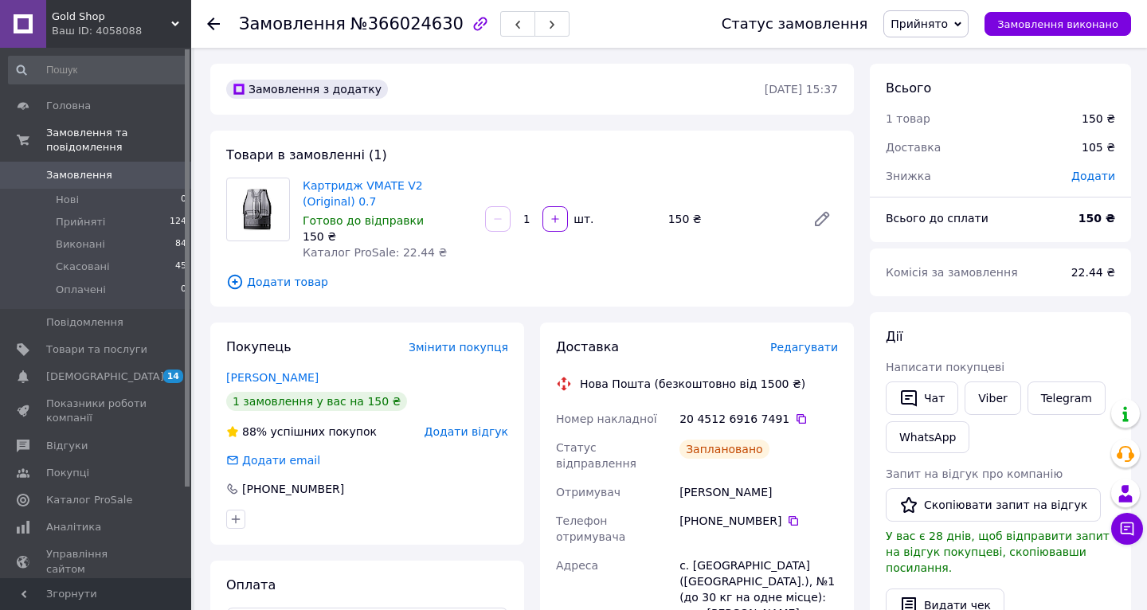
scroll to position [0, 0]
